Goal: Task Accomplishment & Management: Manage account settings

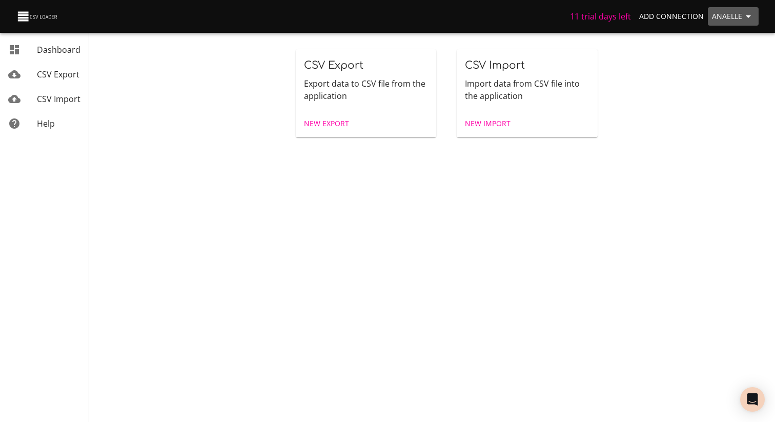
click at [728, 13] on span "Anaelle" at bounding box center [733, 16] width 43 height 13
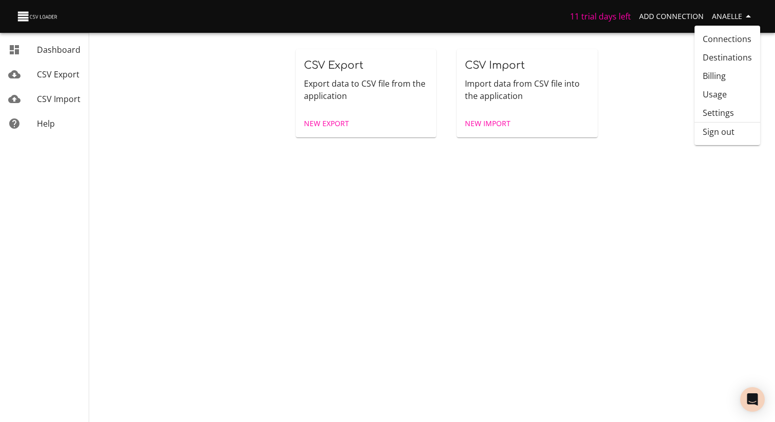
click at [730, 112] on link "Settings" at bounding box center [728, 113] width 66 height 18
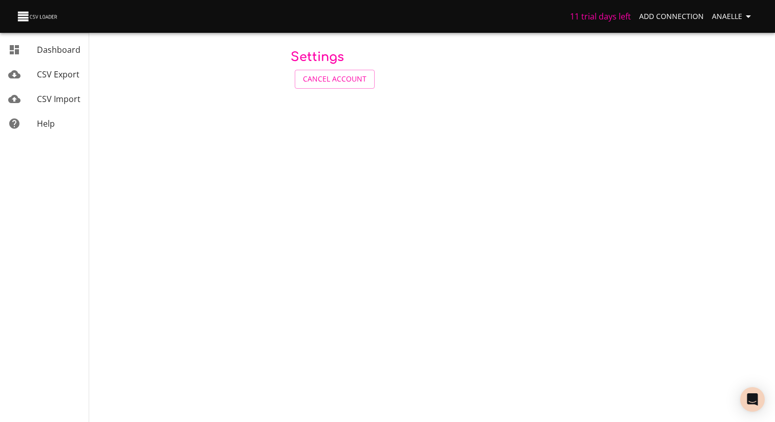
click at [725, 11] on span "Anaelle" at bounding box center [733, 16] width 43 height 13
click at [722, 76] on link "Billing" at bounding box center [728, 76] width 66 height 18
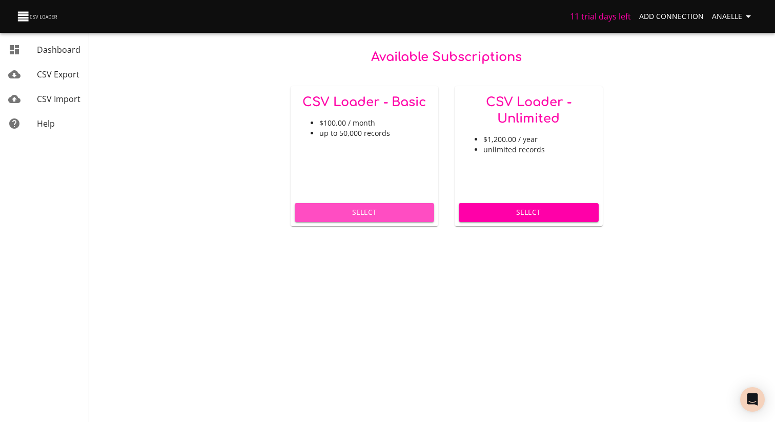
click at [358, 209] on span "Select" at bounding box center [365, 212] width 124 height 13
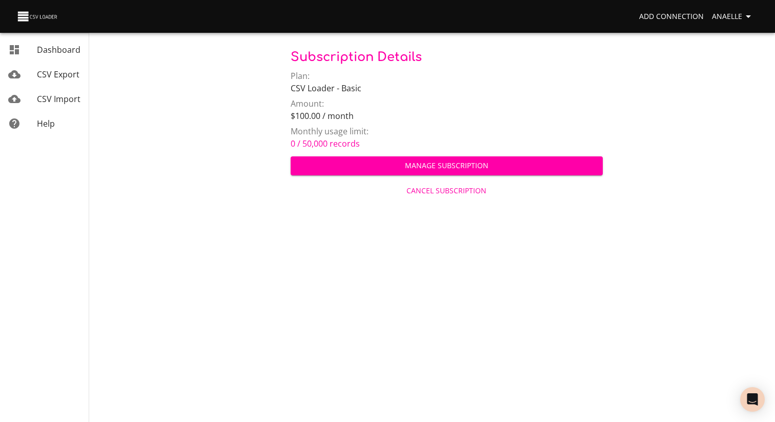
click at [723, 17] on span "Anaelle" at bounding box center [733, 16] width 43 height 13
click at [724, 72] on link "Billing" at bounding box center [728, 76] width 66 height 18
click at [723, 15] on span "Anaelle" at bounding box center [733, 16] width 43 height 13
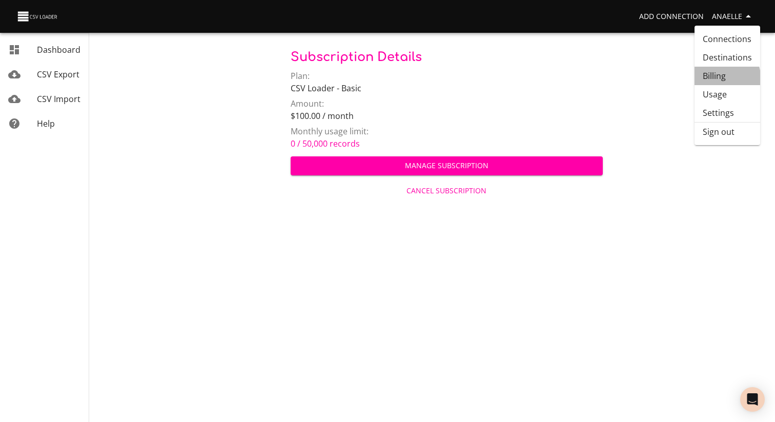
click at [707, 81] on link "Billing" at bounding box center [728, 76] width 66 height 18
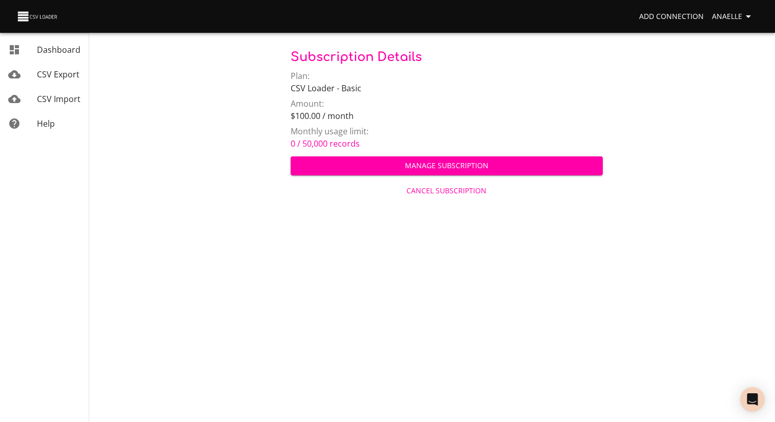
click at [522, 161] on span "Manage Subscription" at bounding box center [447, 165] width 296 height 13
